Goal: Information Seeking & Learning: Learn about a topic

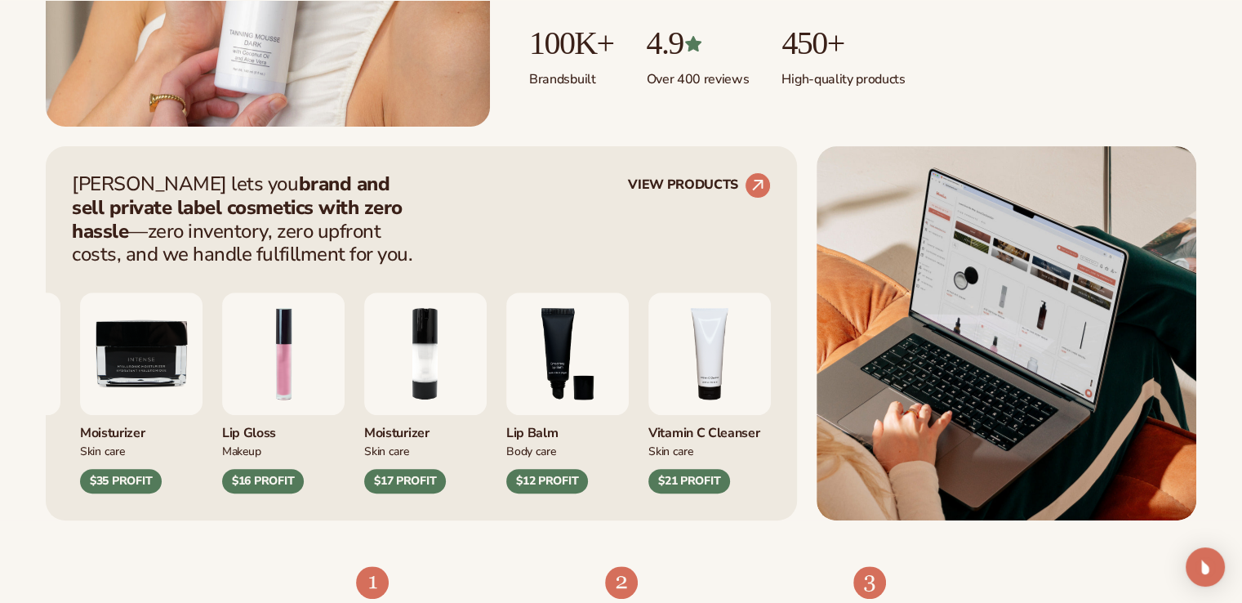
scroll to position [534, 0]
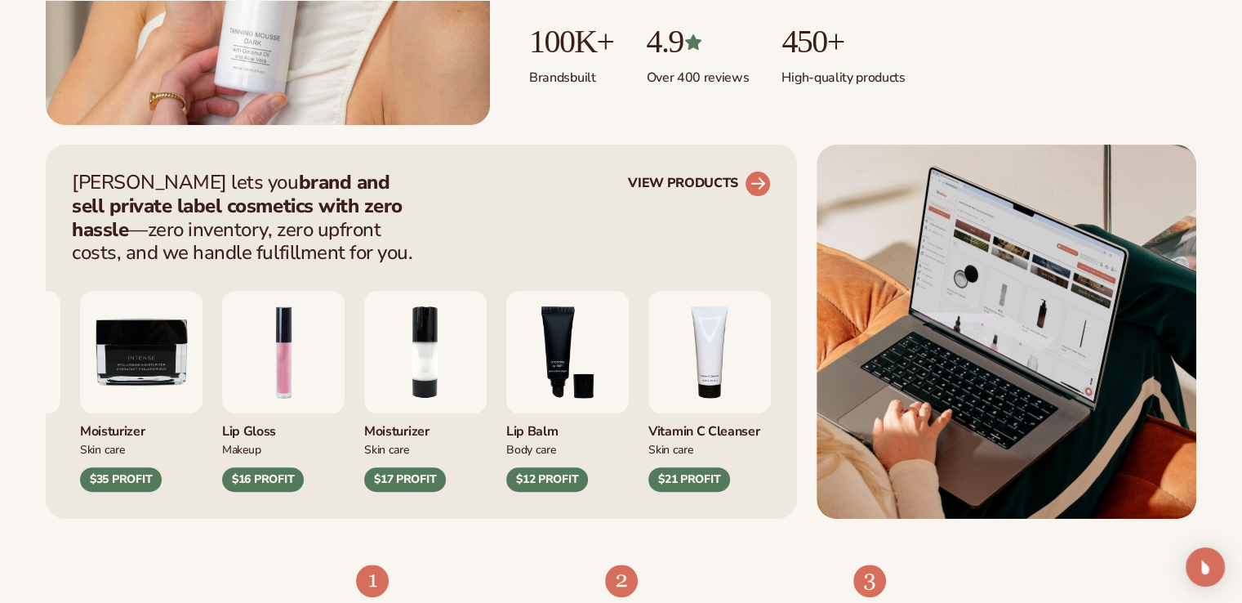
click at [758, 183] on icon at bounding box center [758, 183] width 15 height 15
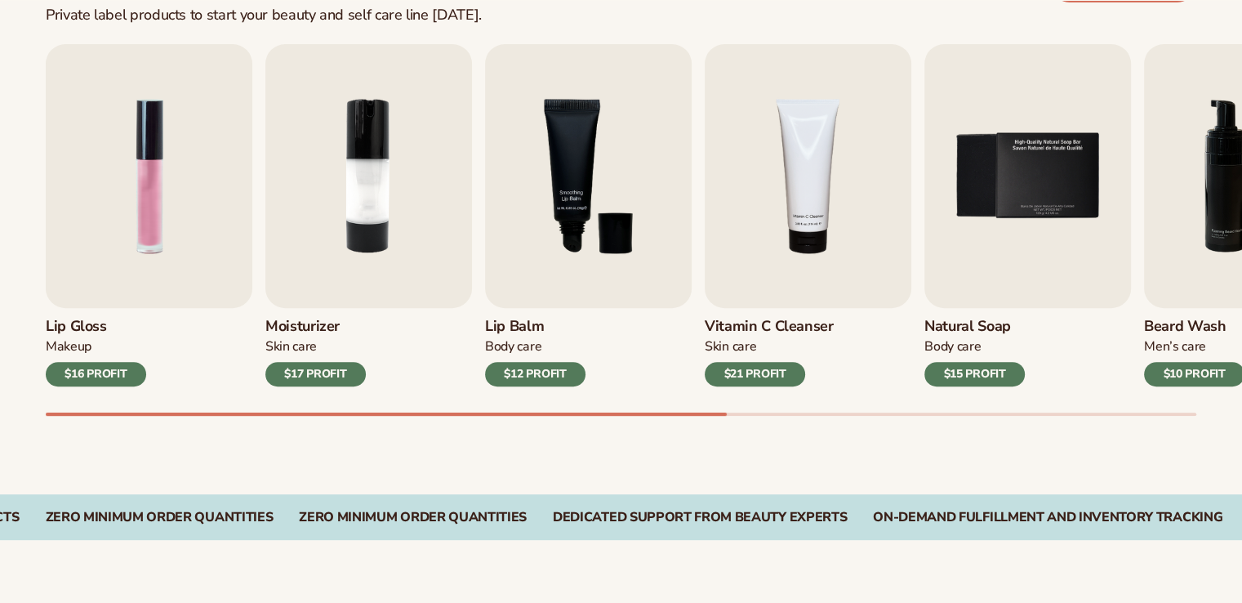
scroll to position [542, 0]
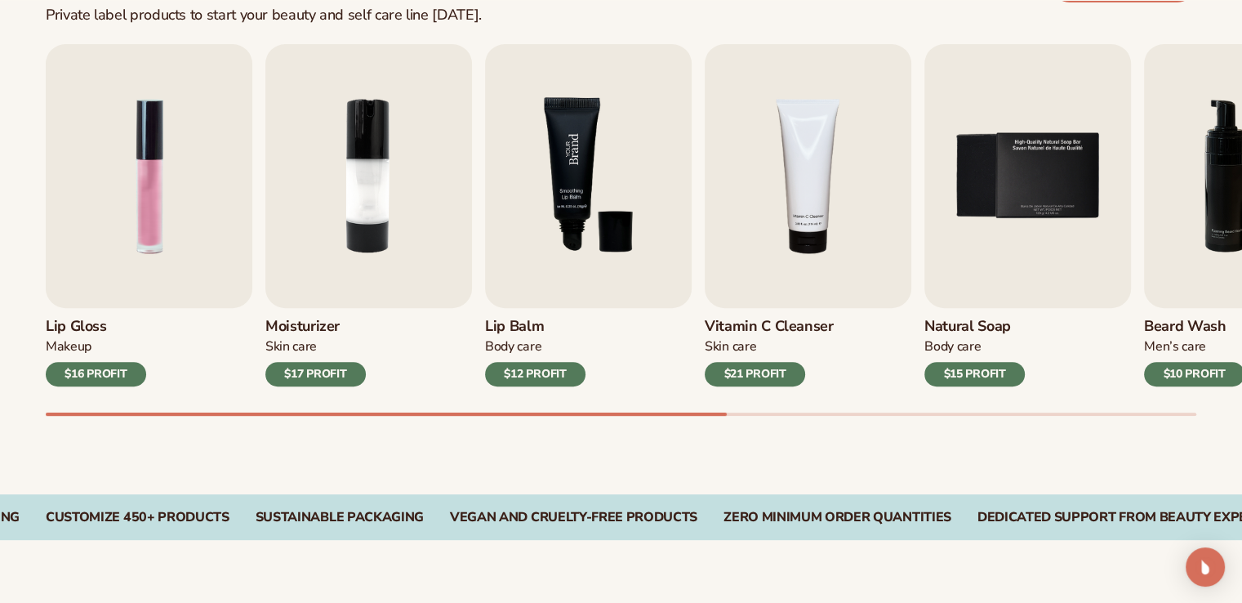
click at [584, 159] on img "3 / 9" at bounding box center [588, 176] width 207 height 264
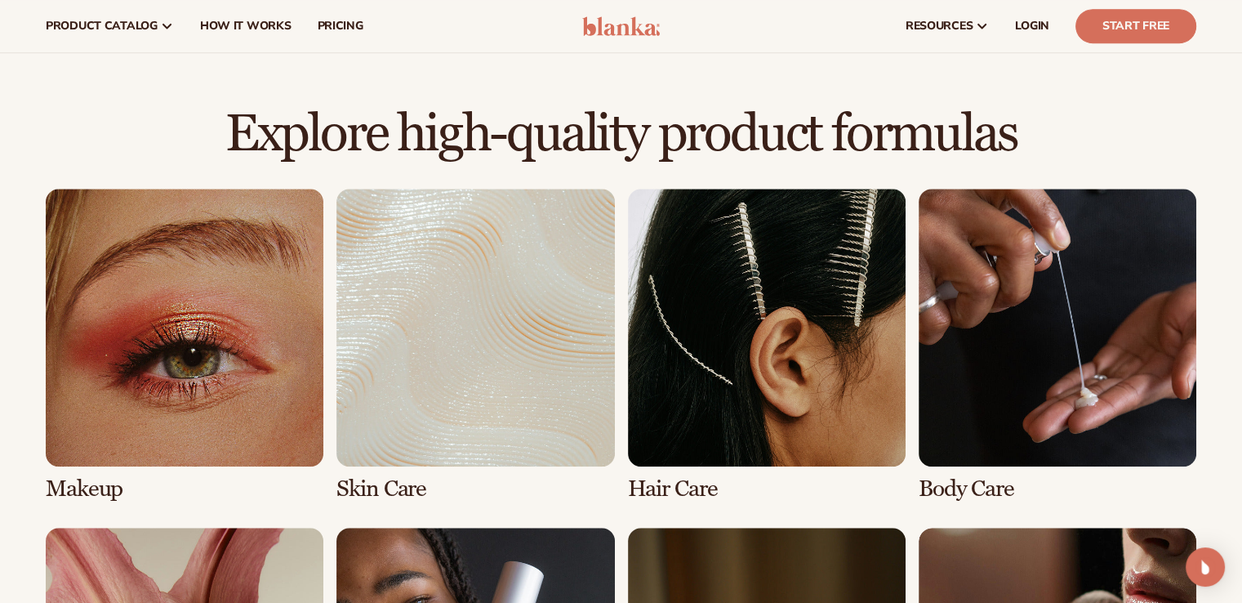
scroll to position [1039, 0]
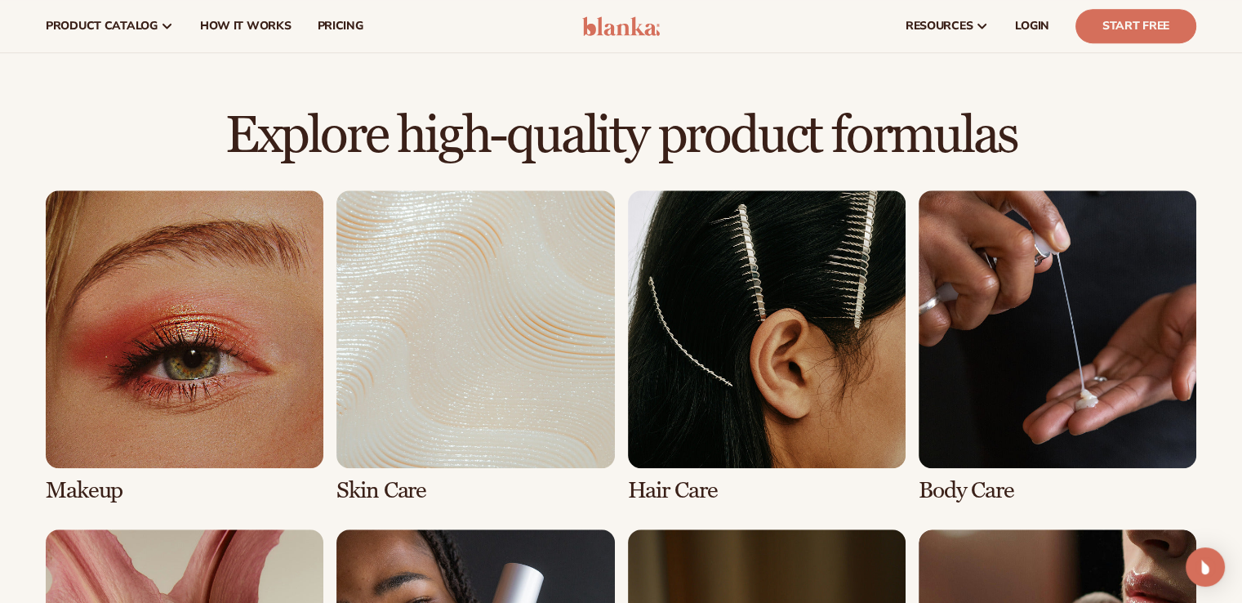
click at [394, 331] on link "2 / 8" at bounding box center [475, 346] width 278 height 313
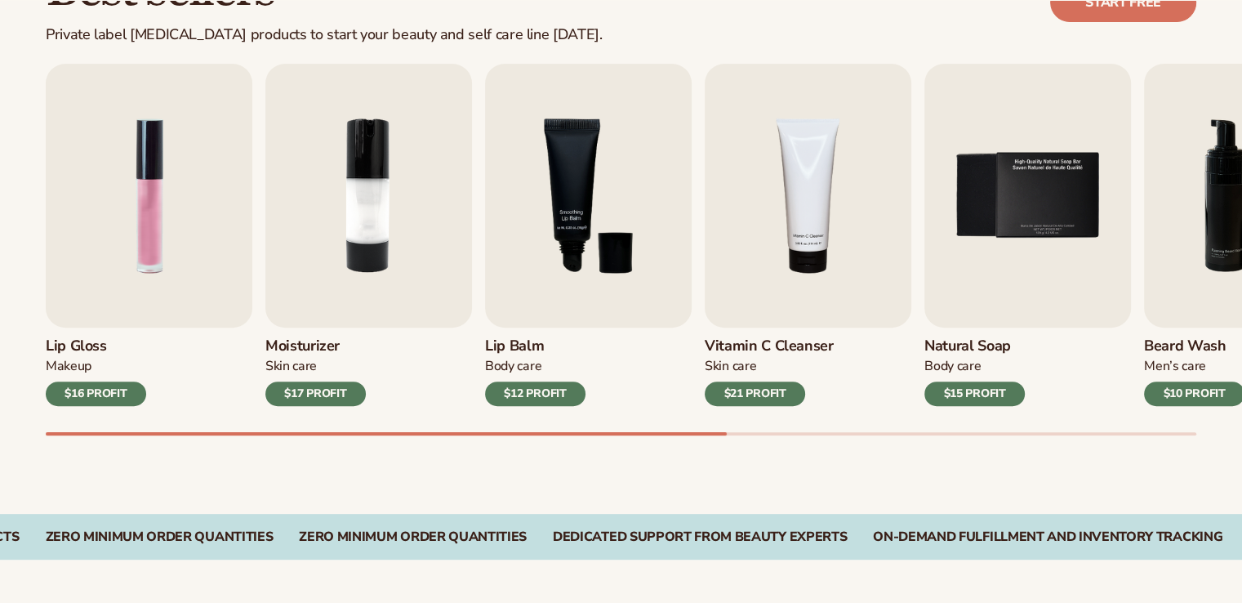
scroll to position [524, 0]
